Goal: Task Accomplishment & Management: Complete application form

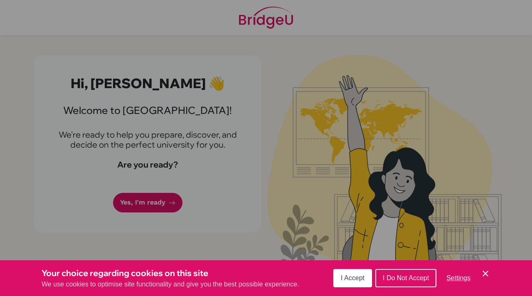
click at [161, 162] on div "Cookie Preferences" at bounding box center [266, 148] width 532 height 296
click at [359, 278] on span "I Accept" at bounding box center [353, 277] width 24 height 7
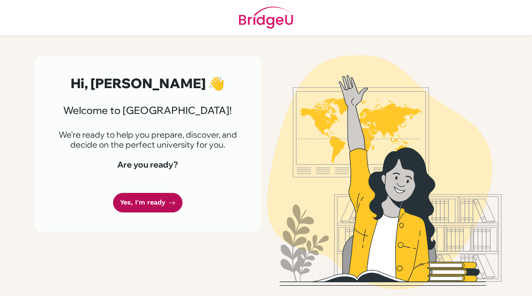
click at [135, 203] on link "Yes, I'm ready" at bounding box center [147, 203] width 69 height 20
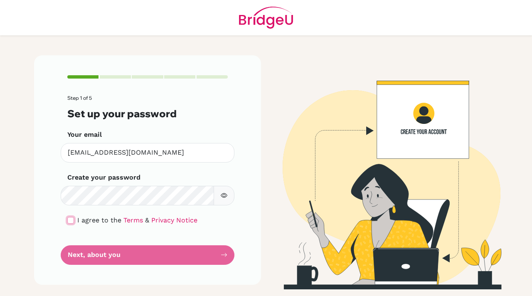
click at [73, 220] on input "checkbox" at bounding box center [70, 220] width 7 height 7
checkbox input "true"
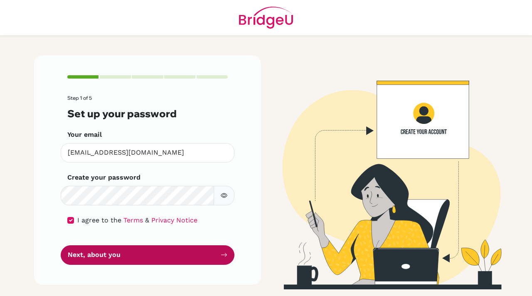
click at [113, 254] on button "Next, about you" at bounding box center [148, 255] width 174 height 20
